Goal: Task Accomplishment & Management: Complete application form

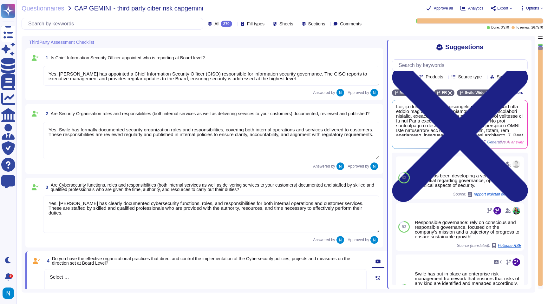
type textarea "Yes. [PERSON_NAME] has appointed a Chief Information Security Officer (CISO) re…"
type textarea "Yes. Swile has formally documented security organization roles and responsibili…"
type textarea "Yes. [PERSON_NAME] has clearly documented cybersecurity functions, roles, and r…"
type textarea "Select …"
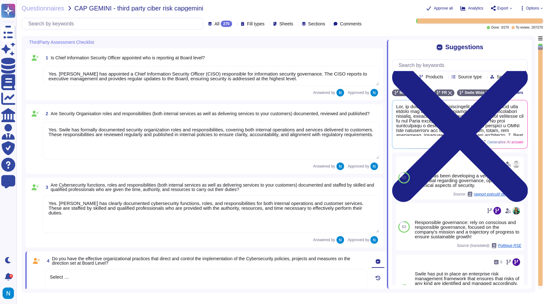
type textarea "Select …"
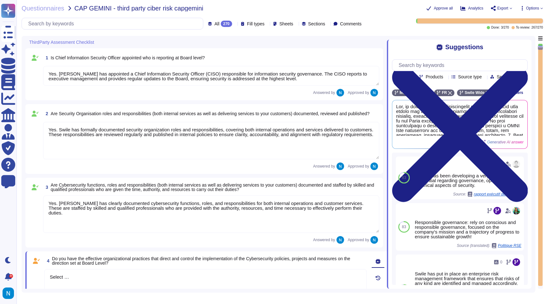
type textarea "Select …"
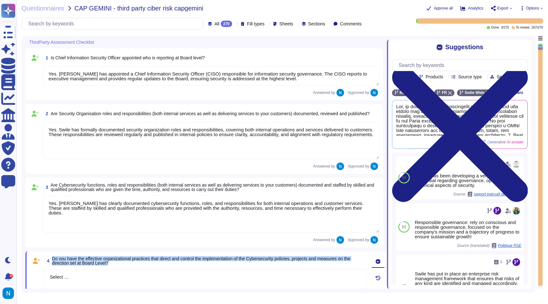
scroll to position [192, 0]
